Goal: Task Accomplishment & Management: Use online tool/utility

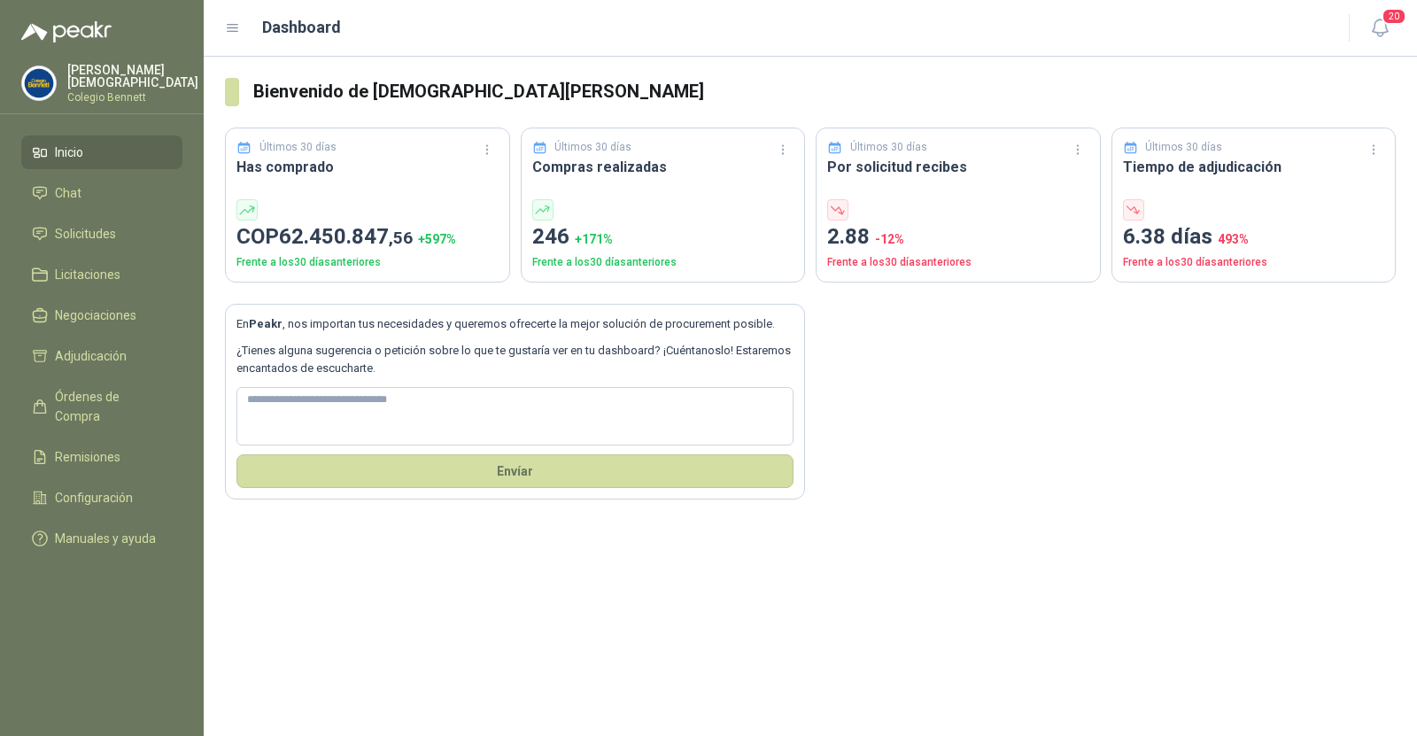
click at [129, 81] on p "[PERSON_NAME]" at bounding box center [132, 76] width 131 height 25
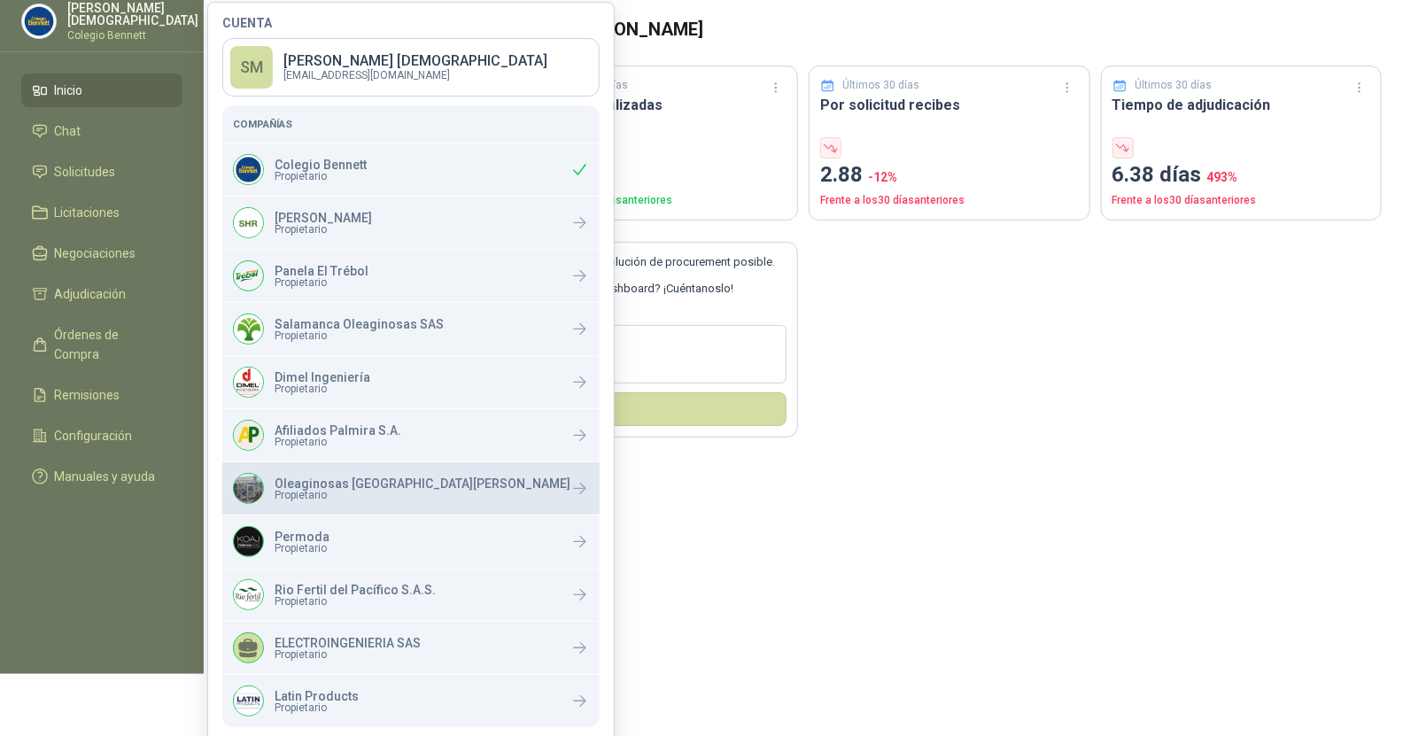
scroll to position [121, 0]
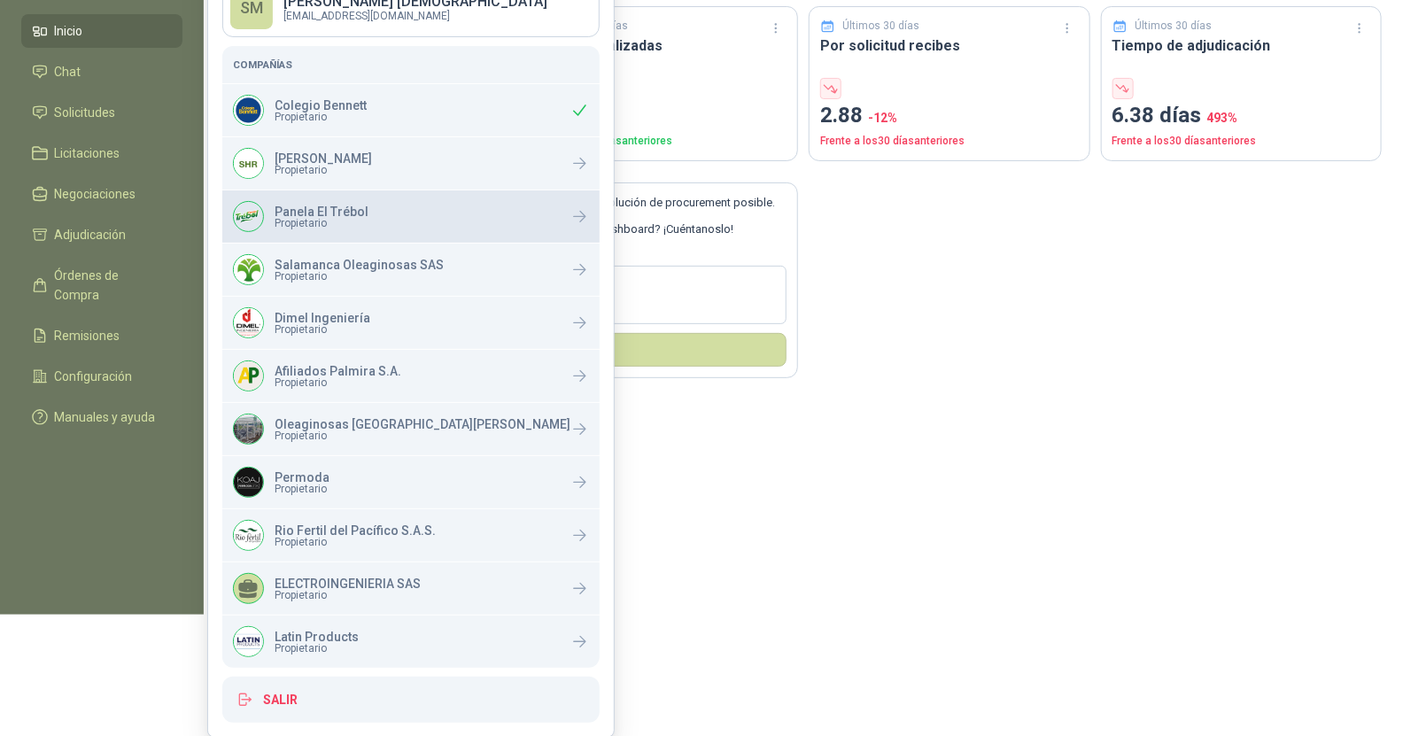
click at [387, 228] on div "Panela El Trébol Propietario" at bounding box center [410, 216] width 377 height 52
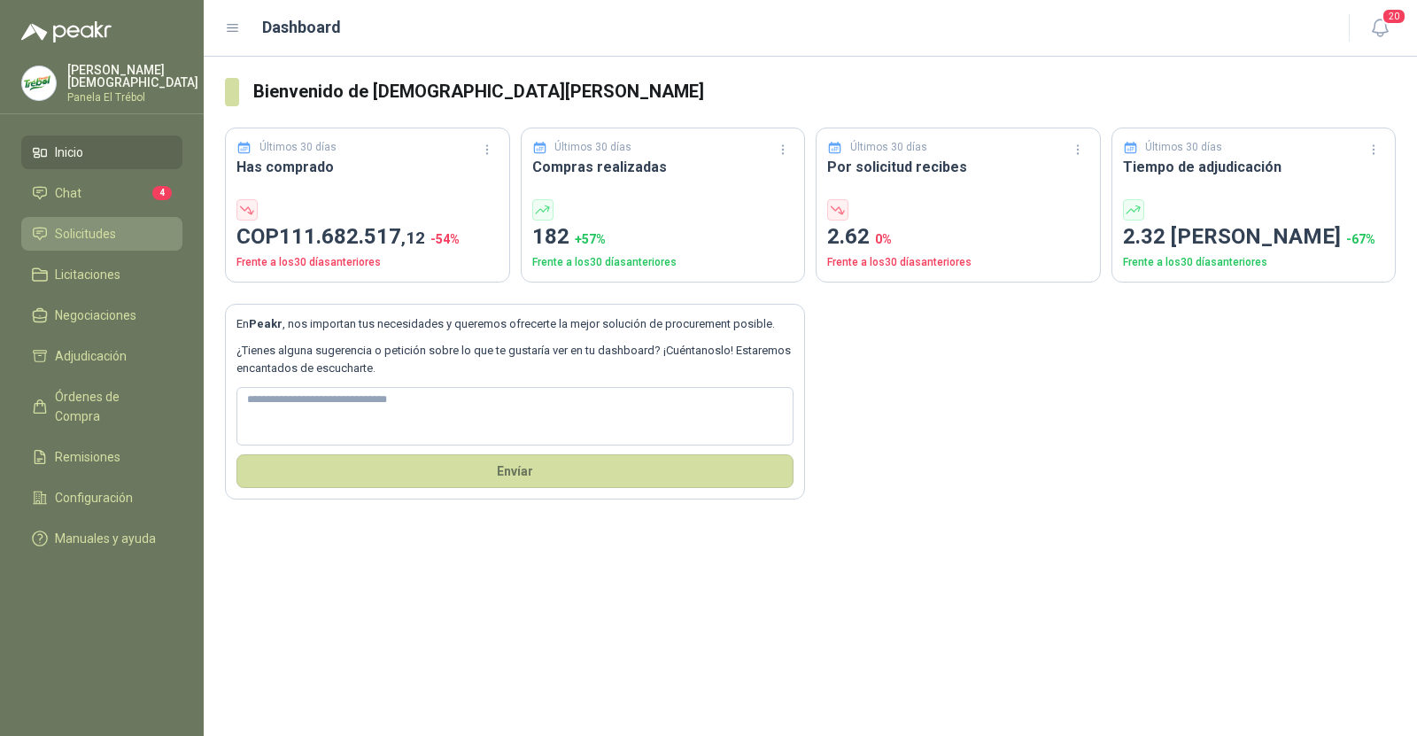
click at [94, 234] on span "Solicitudes" at bounding box center [85, 233] width 61 height 19
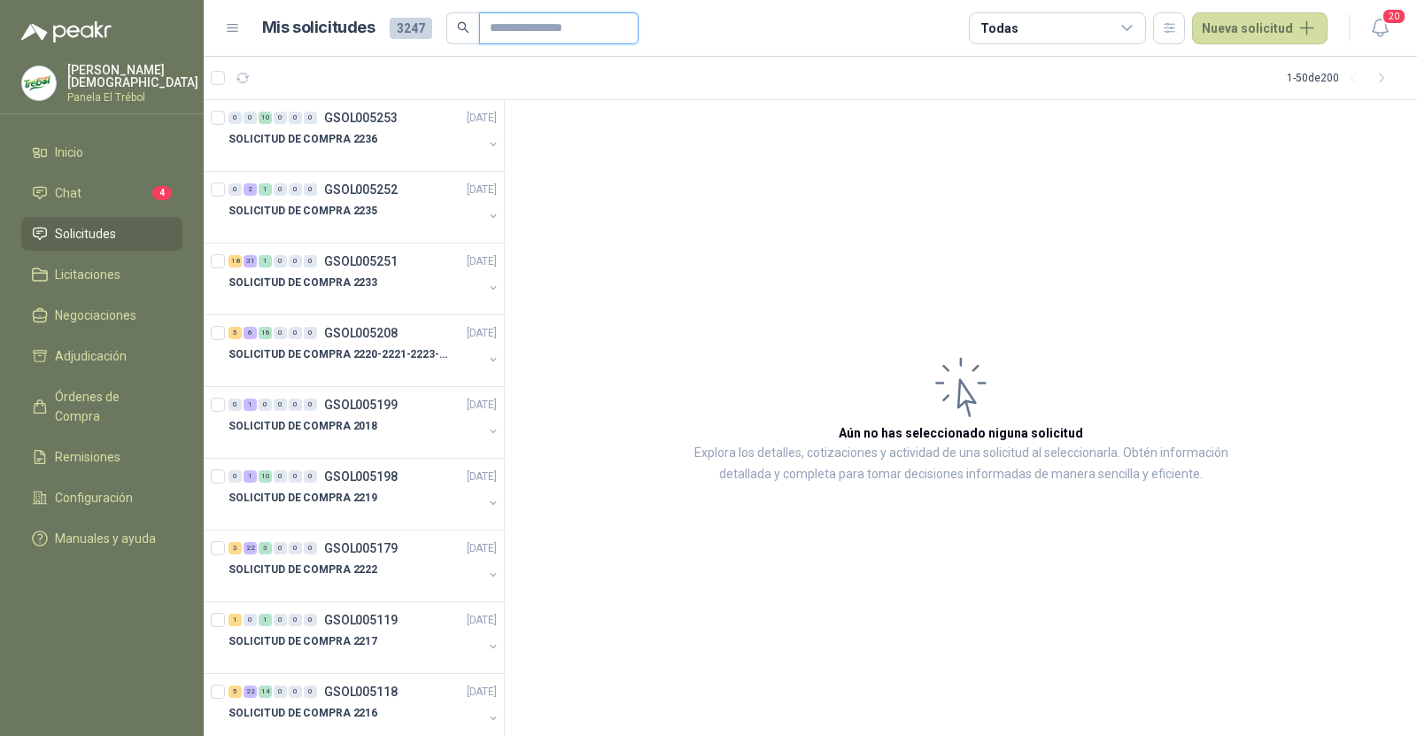
click at [495, 27] on input "text" at bounding box center [552, 28] width 124 height 30
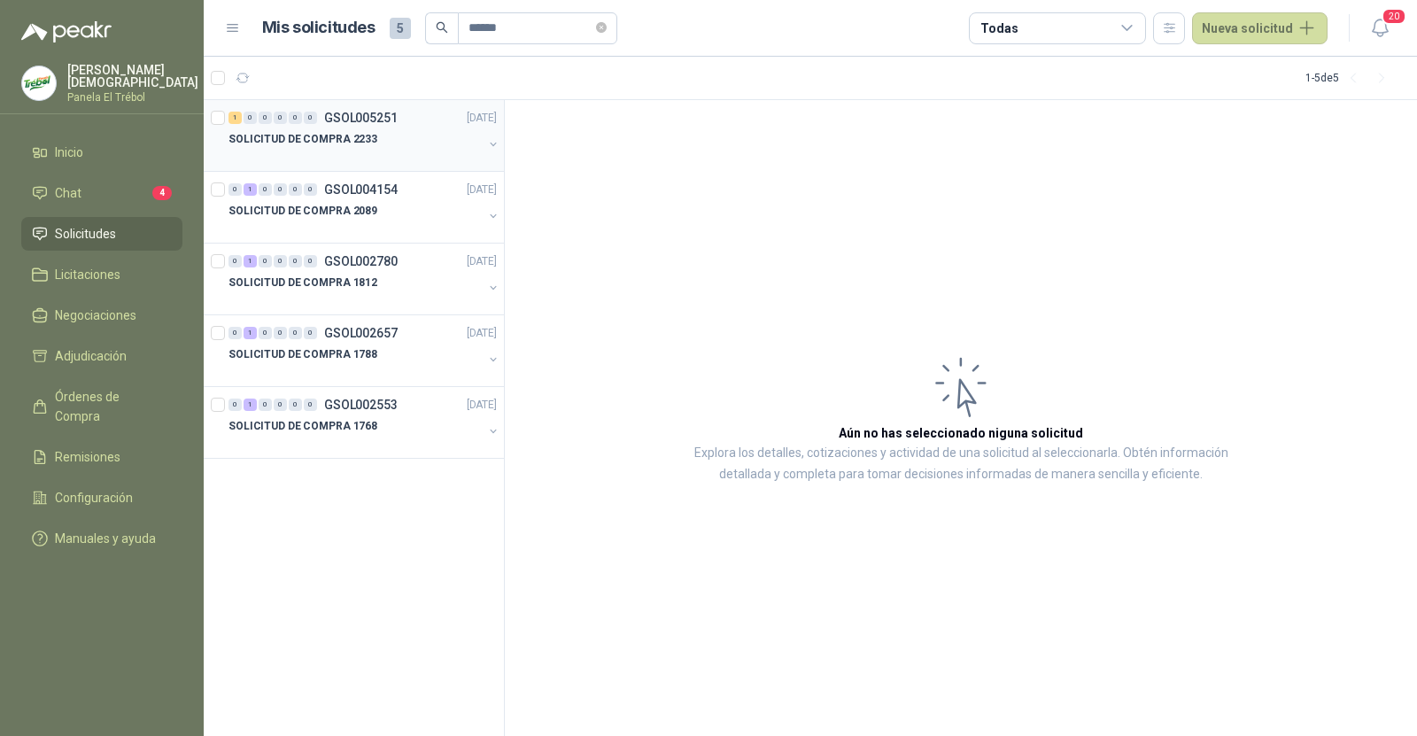
click at [435, 131] on div "SOLICITUD DE COMPRA 2233" at bounding box center [355, 138] width 254 height 21
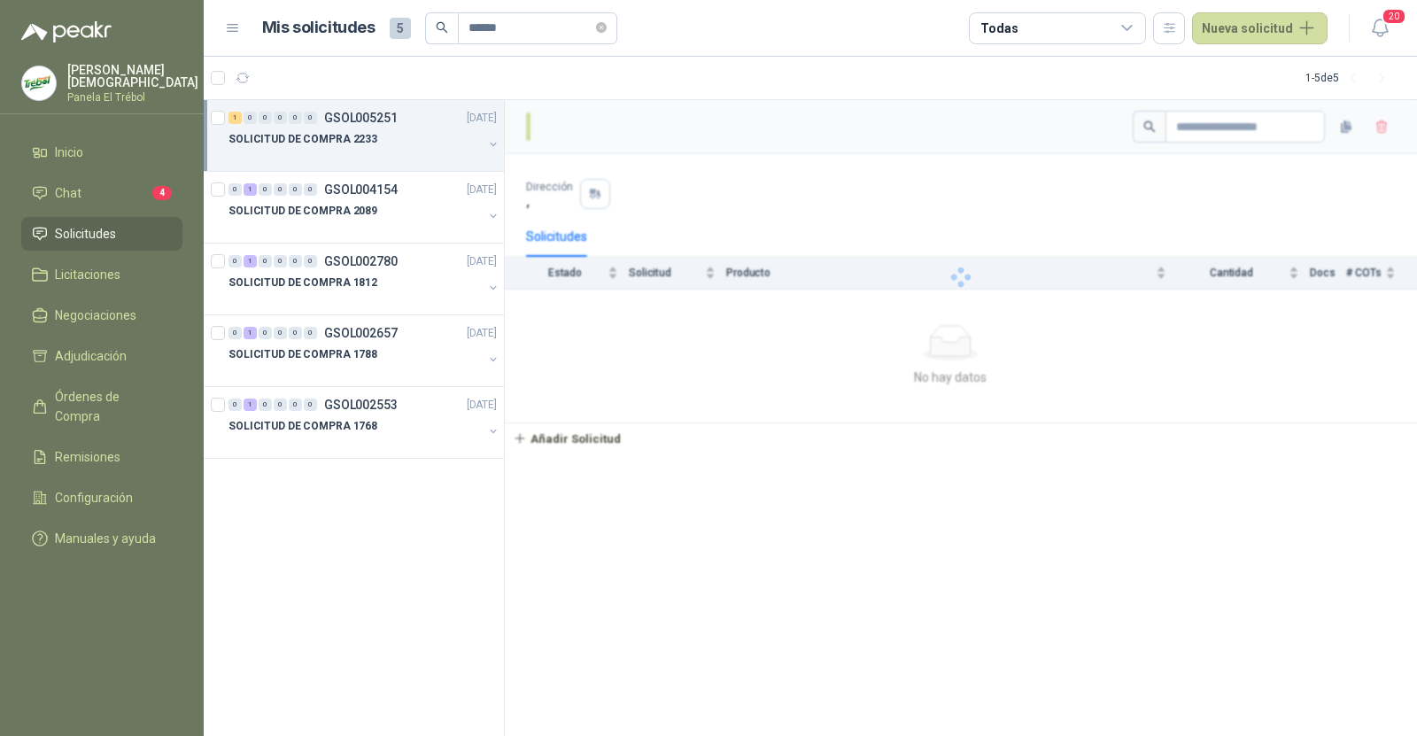
click at [435, 131] on div "SOLICITUD DE COMPRA 2233" at bounding box center [355, 138] width 254 height 21
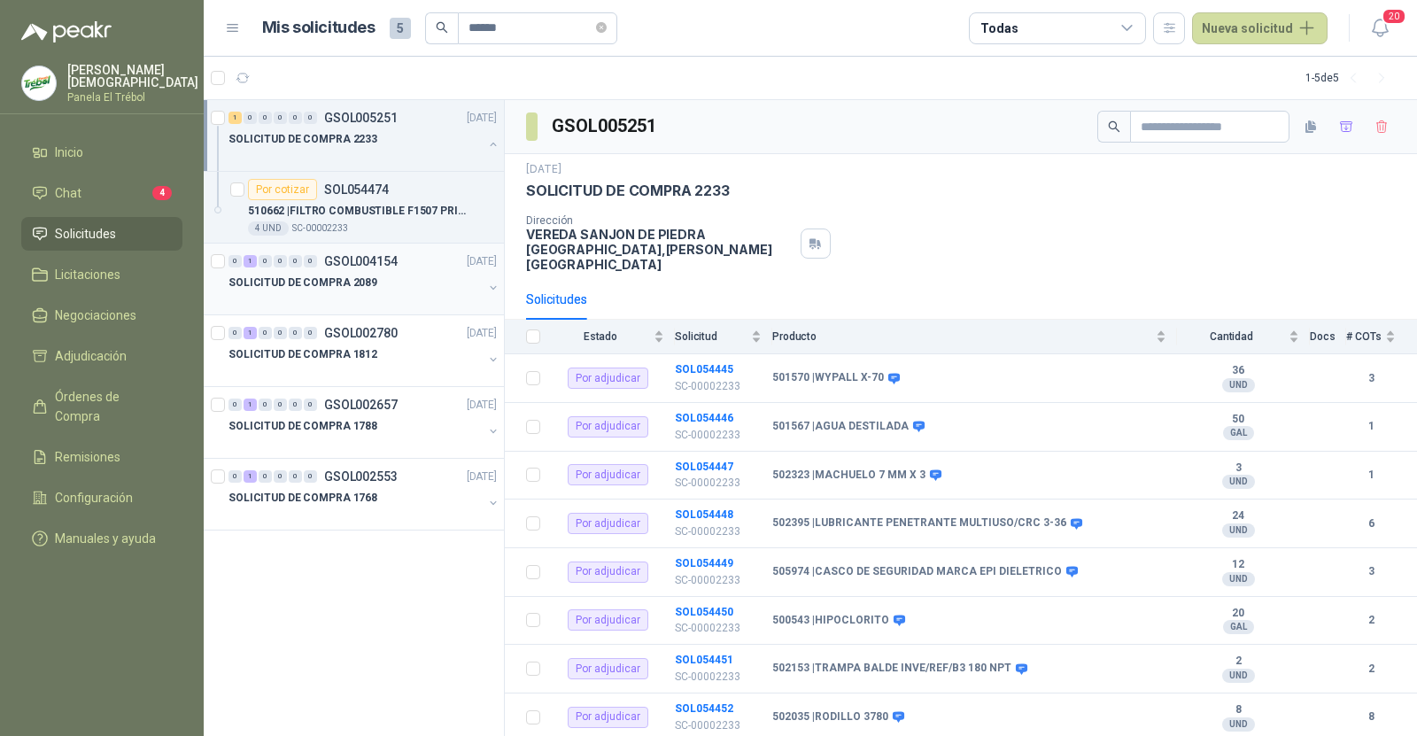
click at [399, 279] on div "SOLICITUD DE COMPRA 2089" at bounding box center [355, 282] width 254 height 21
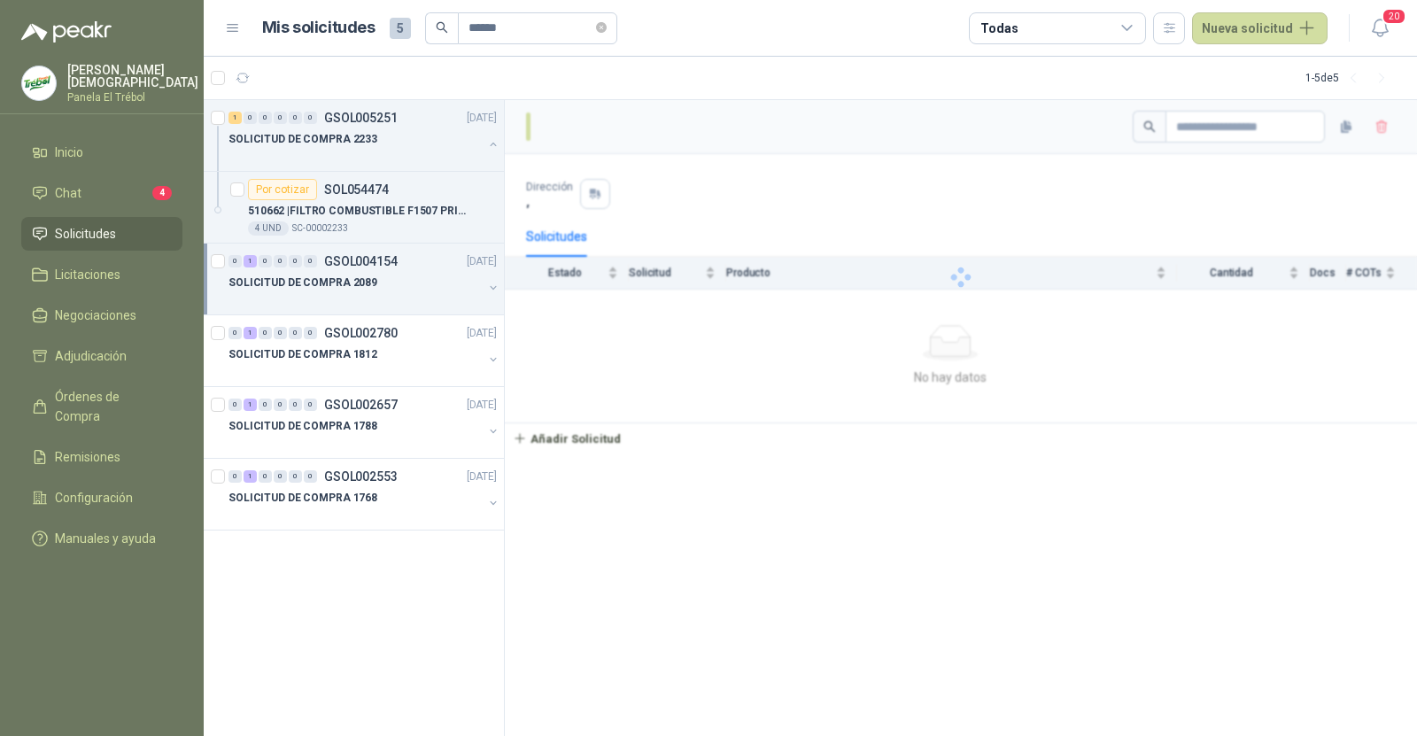
click at [399, 279] on div "SOLICITUD DE COMPRA 2089" at bounding box center [355, 282] width 254 height 21
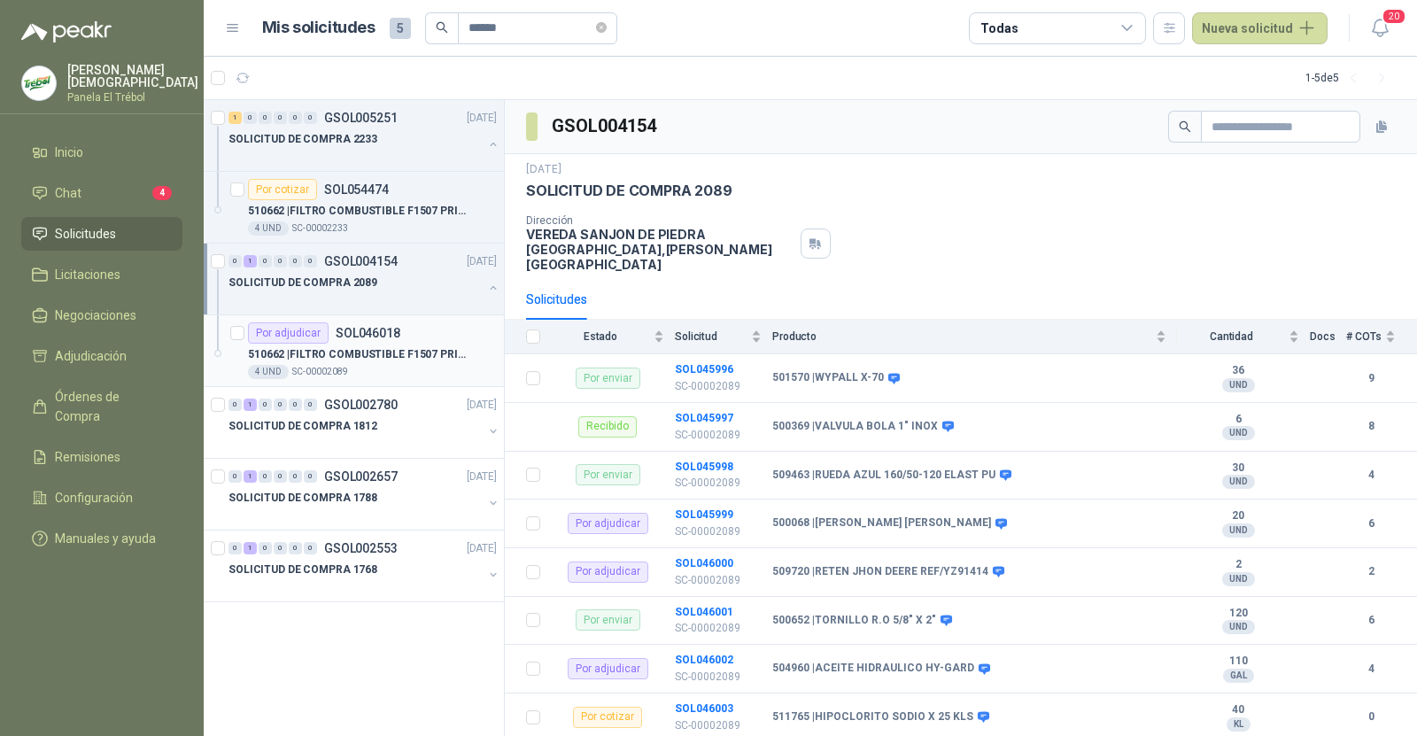
click at [379, 340] on div "Por adjudicar SOL046018" at bounding box center [324, 332] width 152 height 21
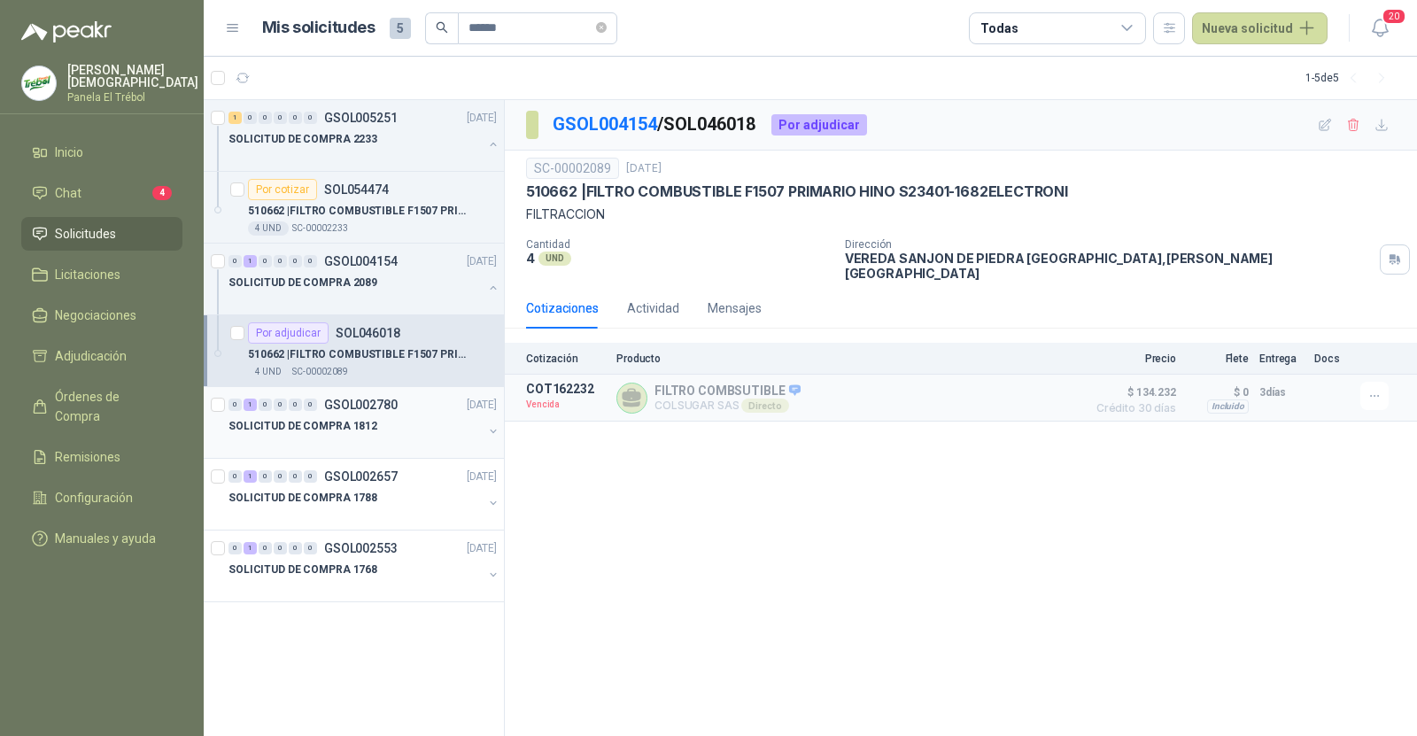
click at [372, 422] on div "SOLICITUD DE COMPRA 1812" at bounding box center [355, 425] width 254 height 21
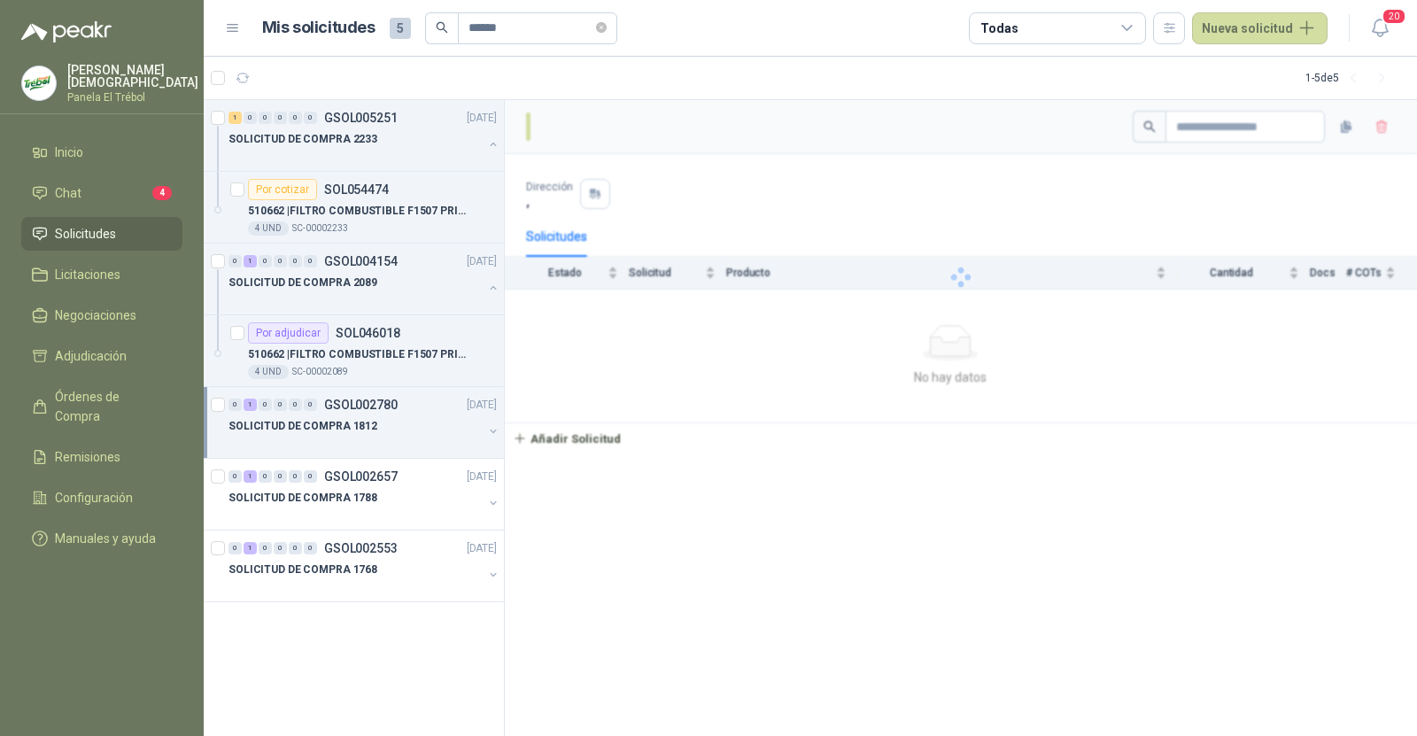
click at [372, 422] on div "SOLICITUD DE COMPRA 1812" at bounding box center [355, 425] width 254 height 21
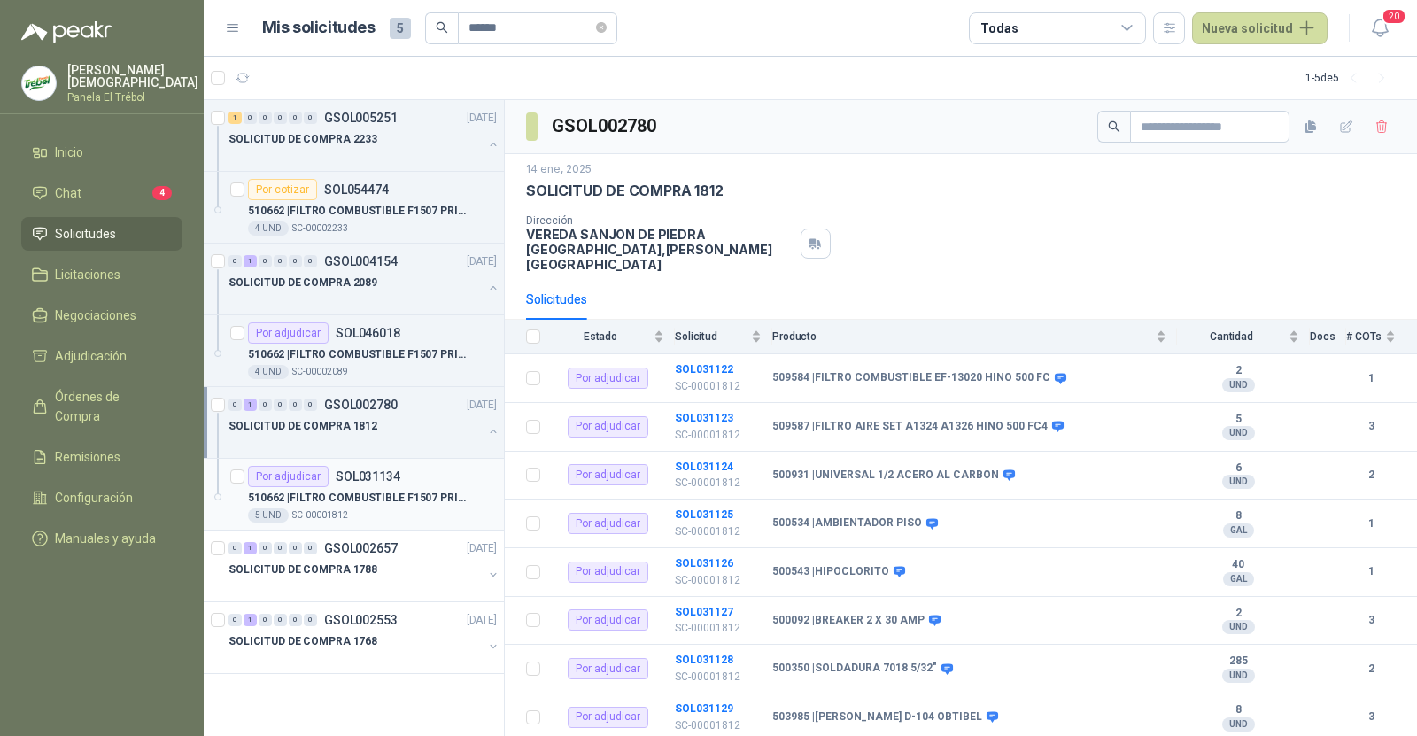
click at [358, 505] on div "510662 | FILTRO COMBUSTIBLE F1507 PRIMARIO HINO S" at bounding box center [372, 497] width 249 height 21
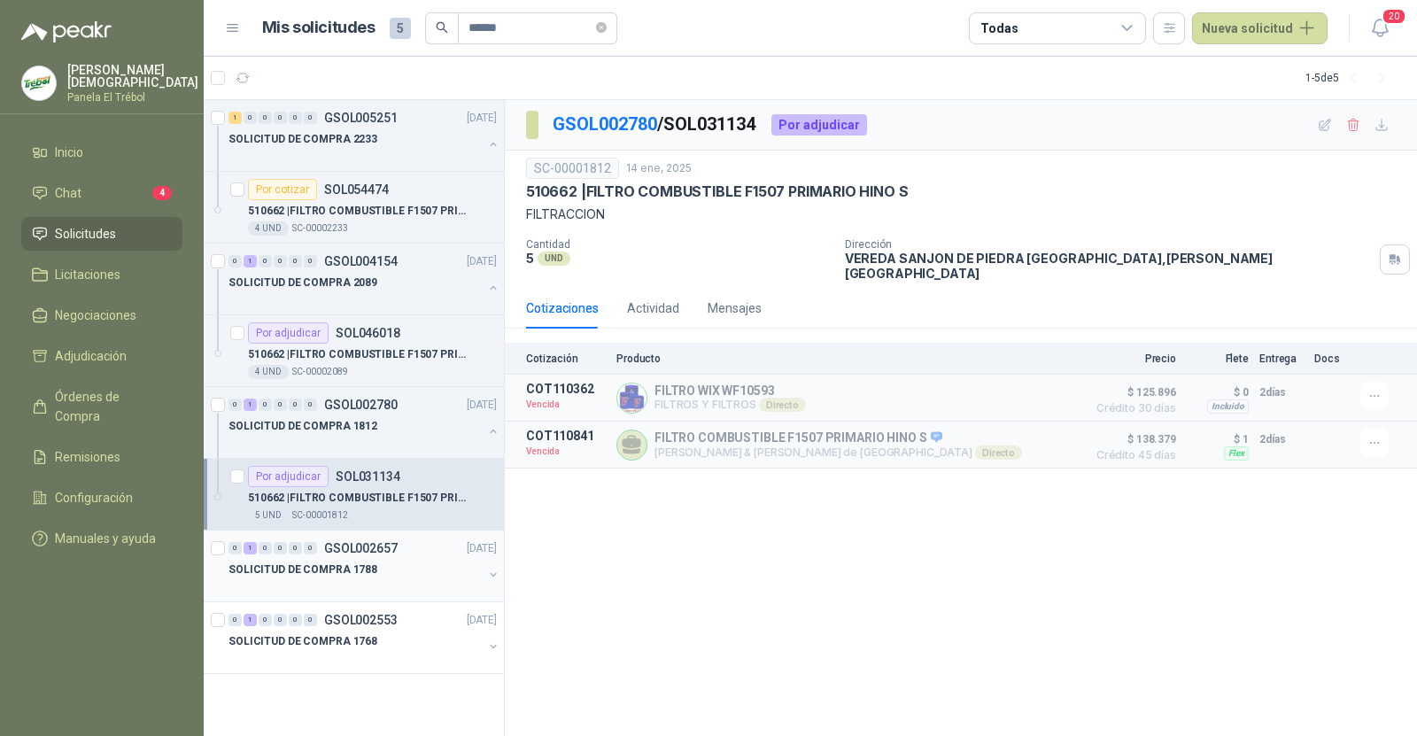
click at [376, 552] on p "GSOL002657" at bounding box center [360, 548] width 73 height 12
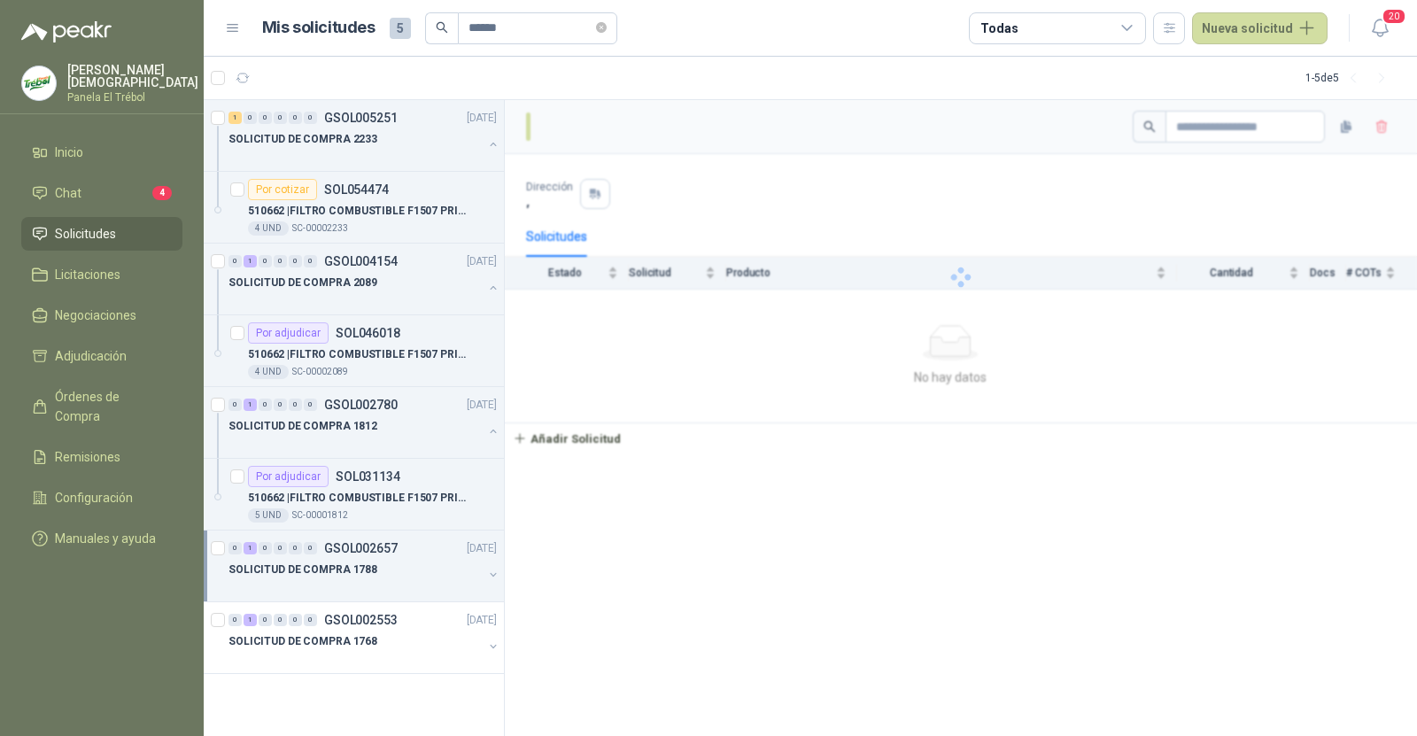
click at [376, 552] on p "GSOL002657" at bounding box center [360, 548] width 73 height 12
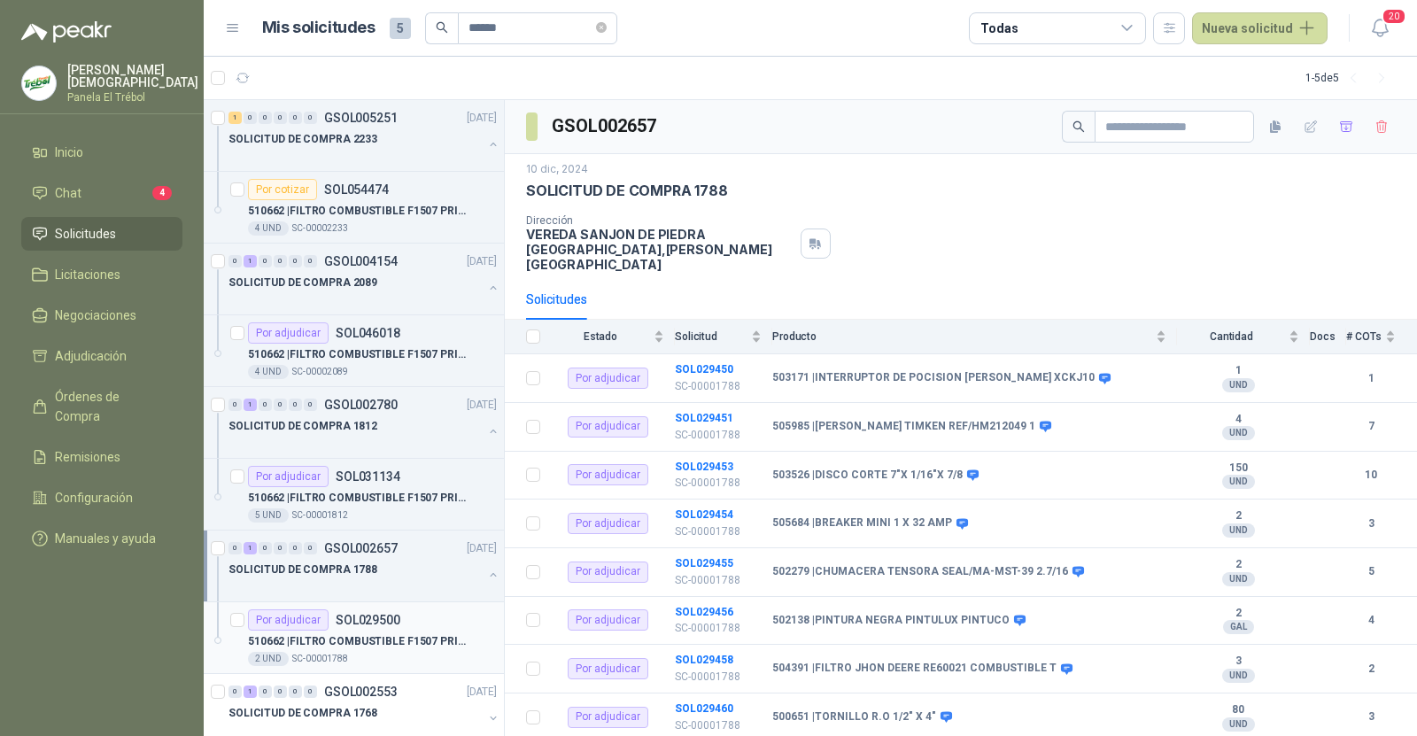
click at [369, 621] on p "SOL029500" at bounding box center [368, 620] width 65 height 12
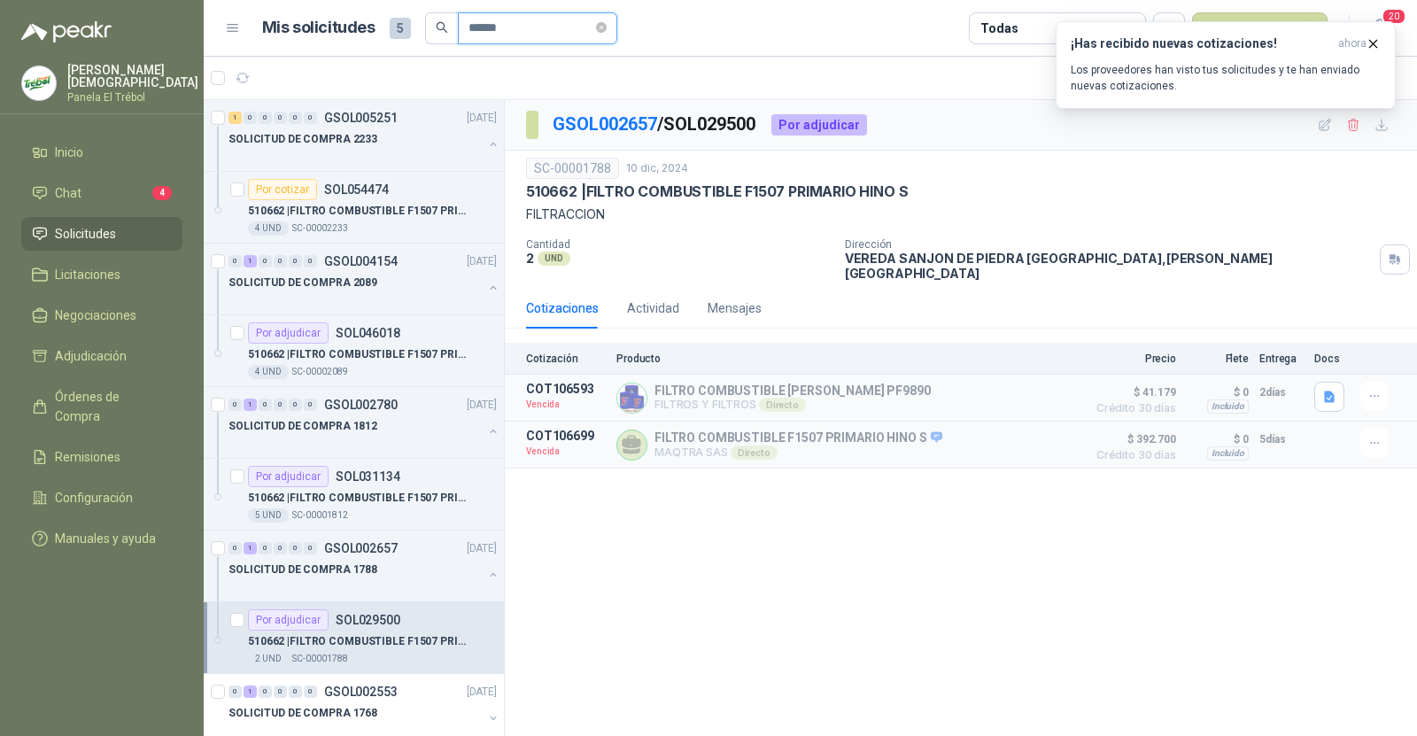
click at [543, 21] on input "******" at bounding box center [530, 28] width 124 height 30
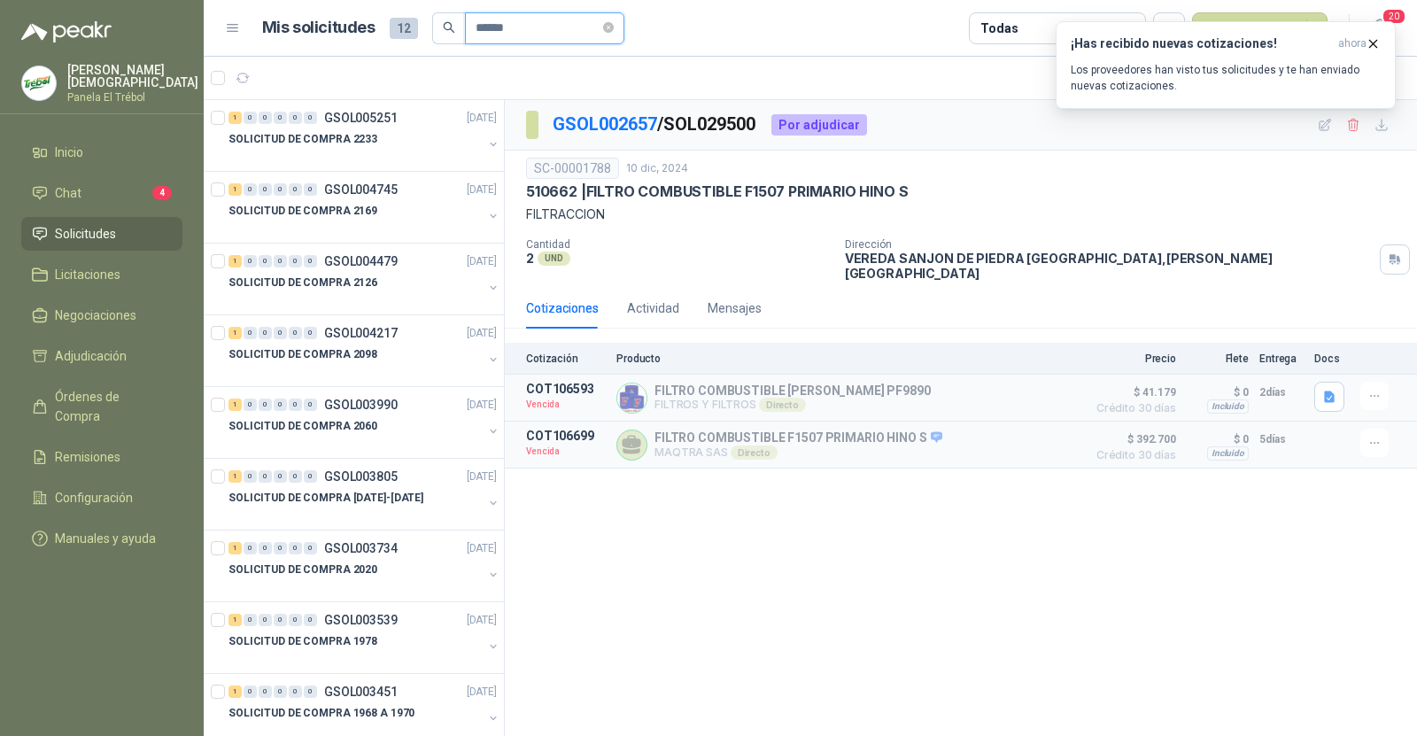
type input "******"
